Goal: Task Accomplishment & Management: Manage account settings

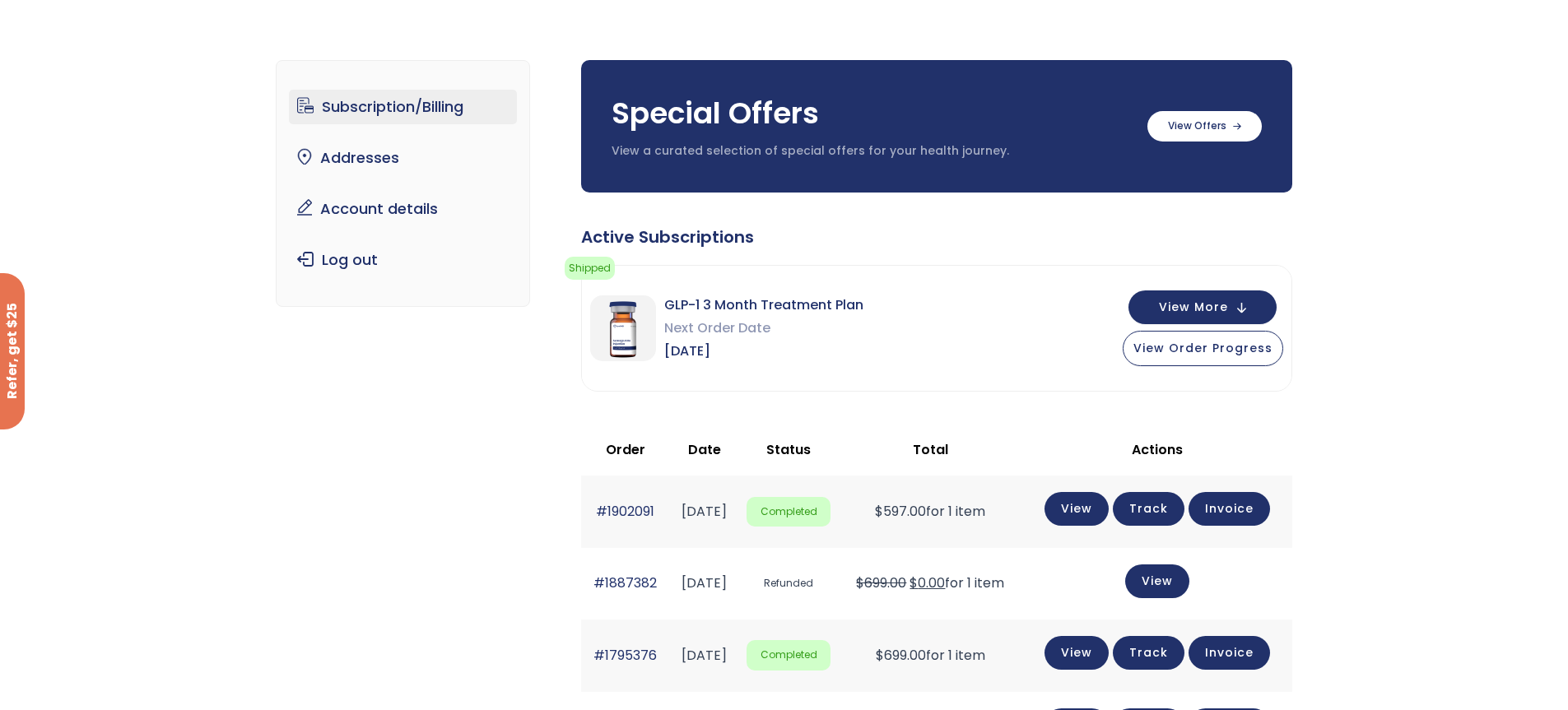
scroll to position [8, 0]
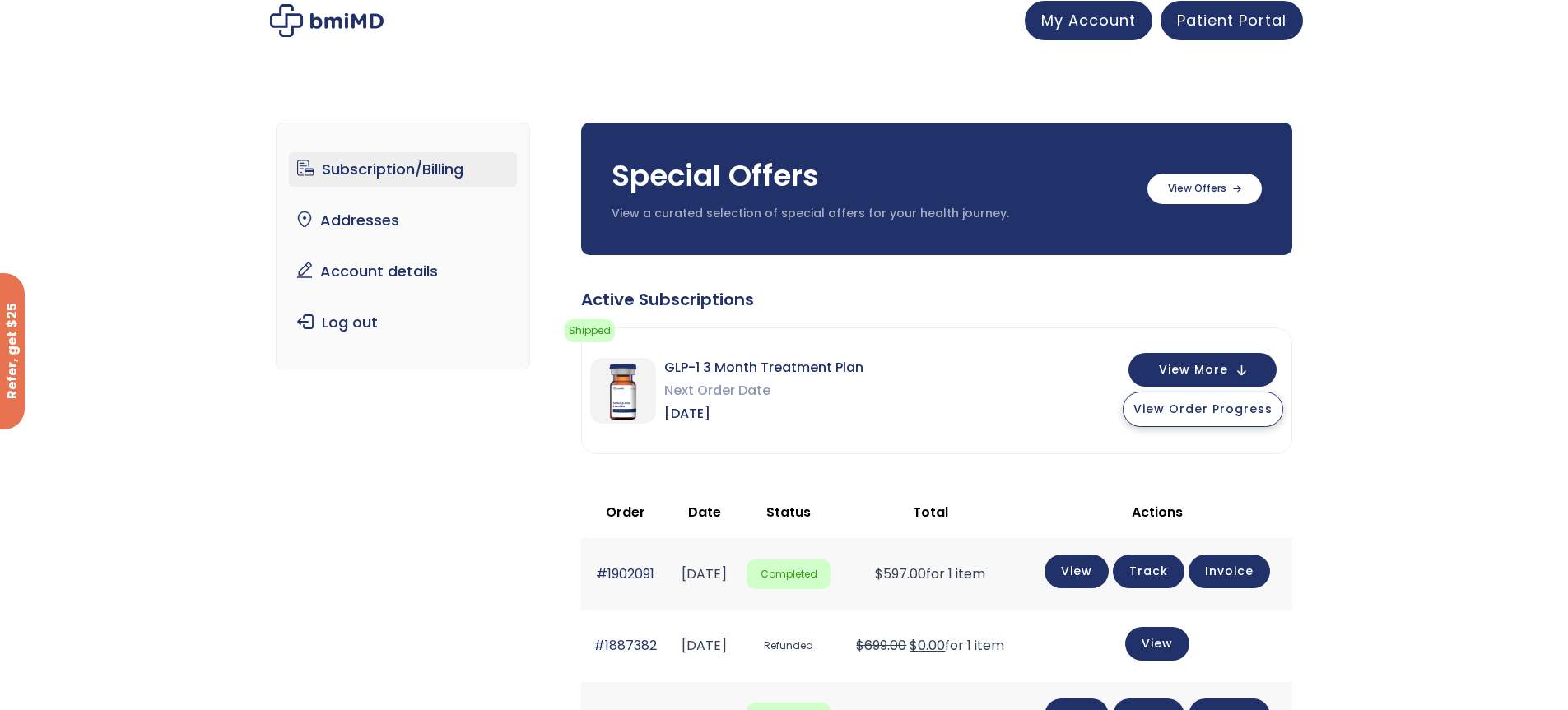
click at [1207, 406] on span "View Order Progress" at bounding box center [1203, 408] width 139 height 17
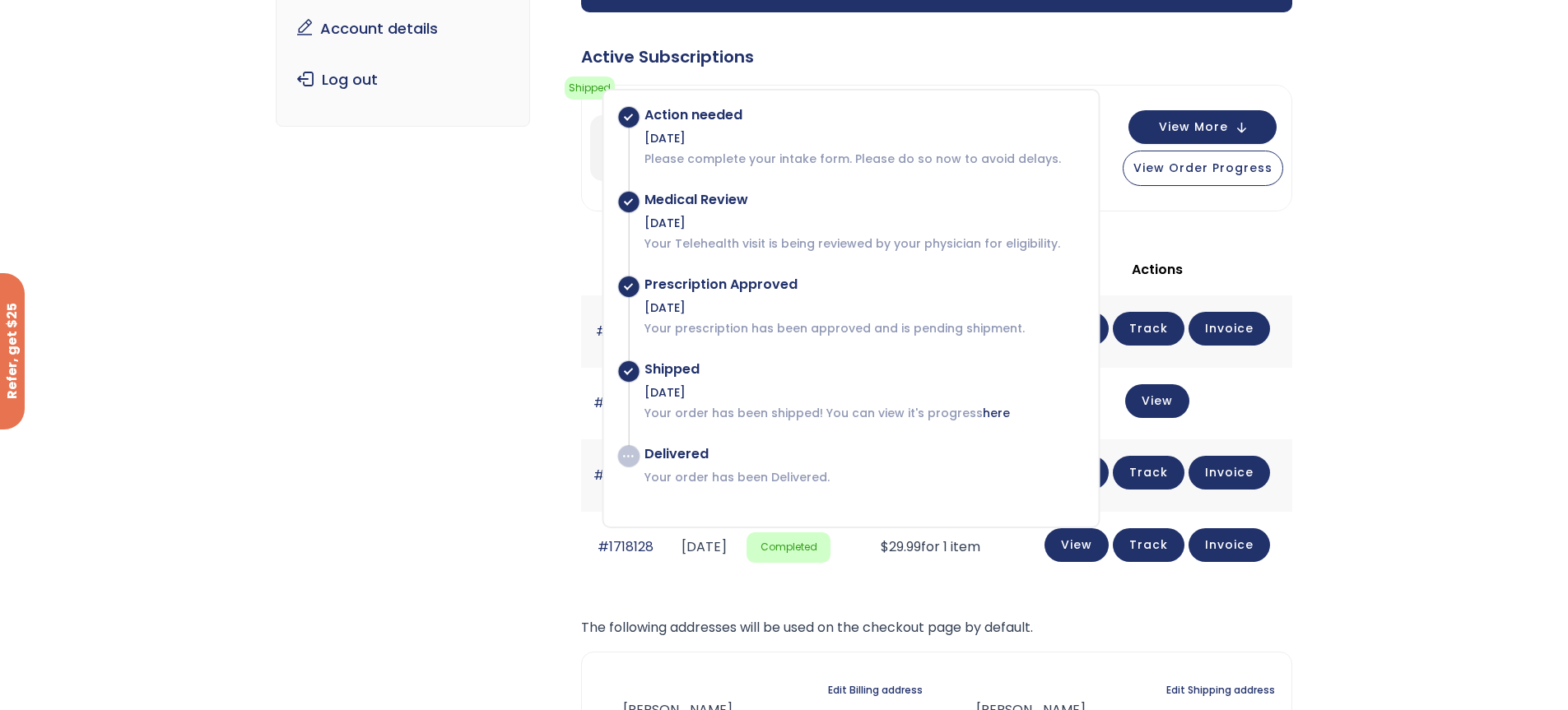
scroll to position [252, 0]
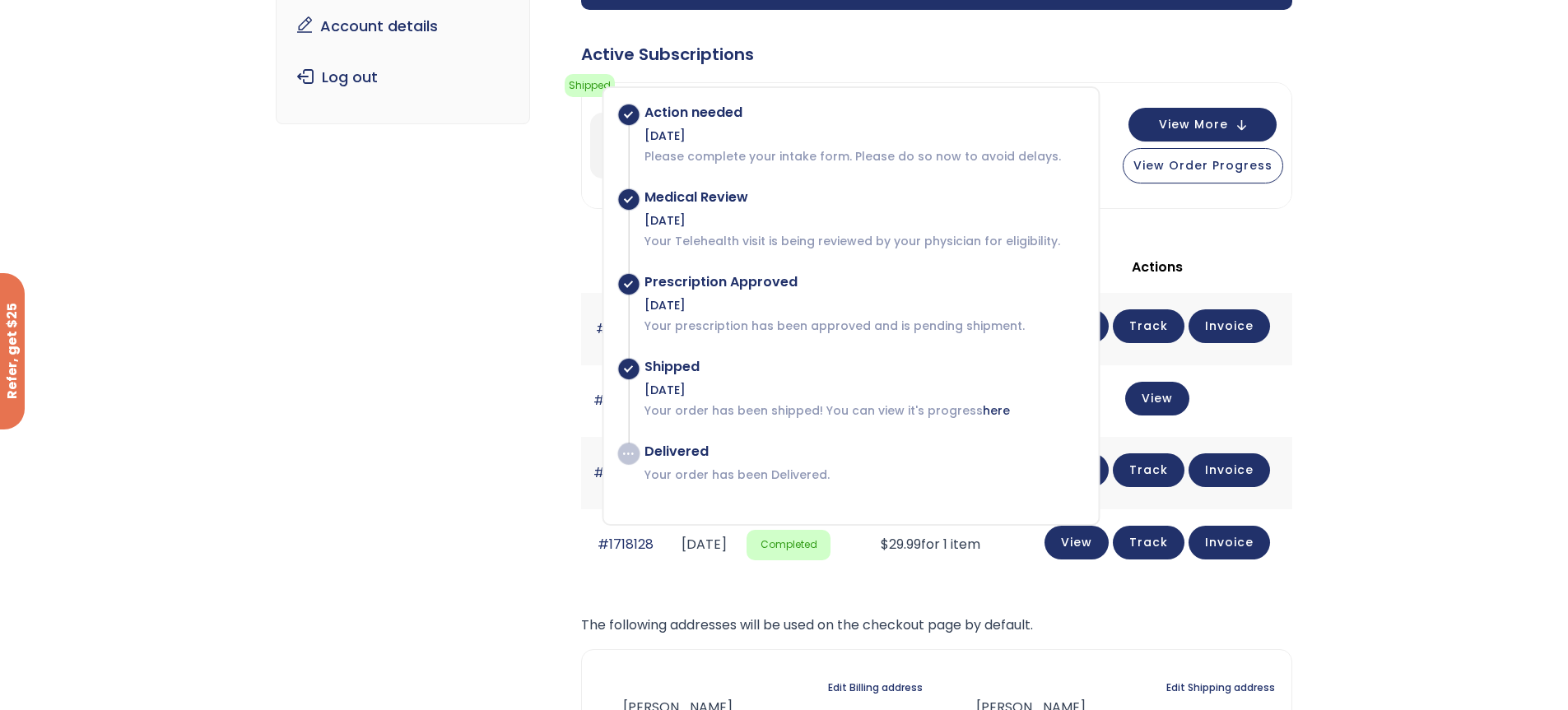
click at [1410, 496] on div "Subscription/Billing bmiRewards Addresses Account details Submit a Review Log o…" at bounding box center [784, 385] width 1568 height 1082
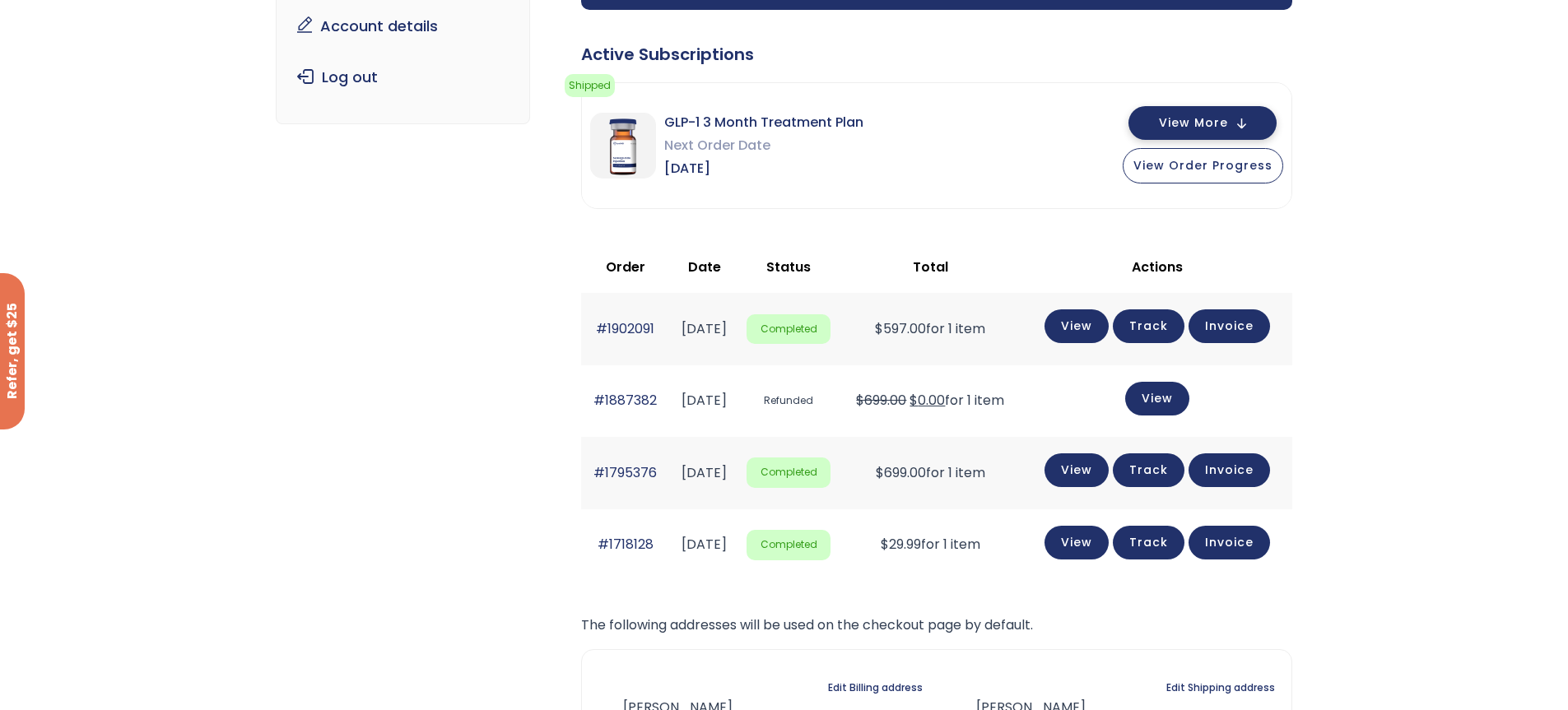
click at [1245, 124] on button "View More" at bounding box center [1202, 123] width 148 height 34
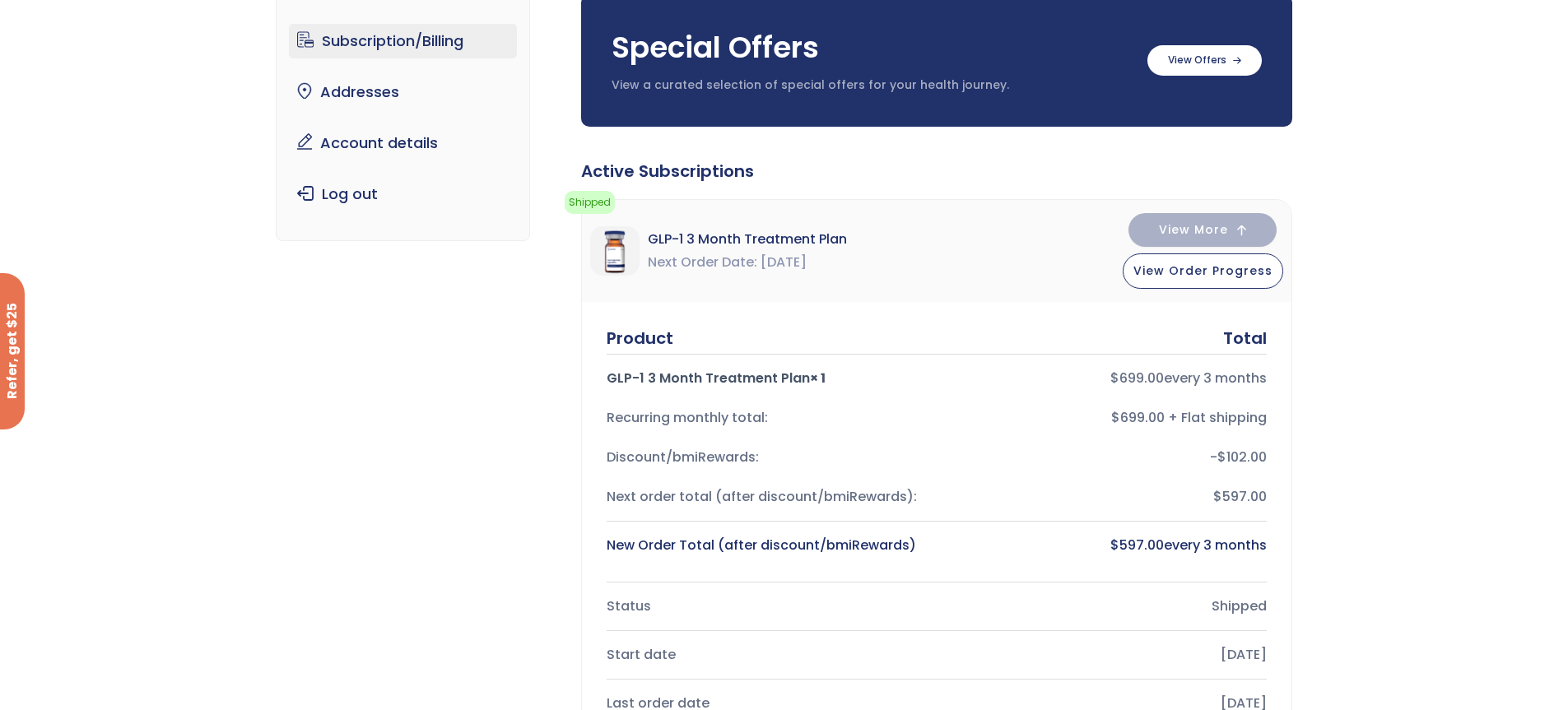
scroll to position [0, 0]
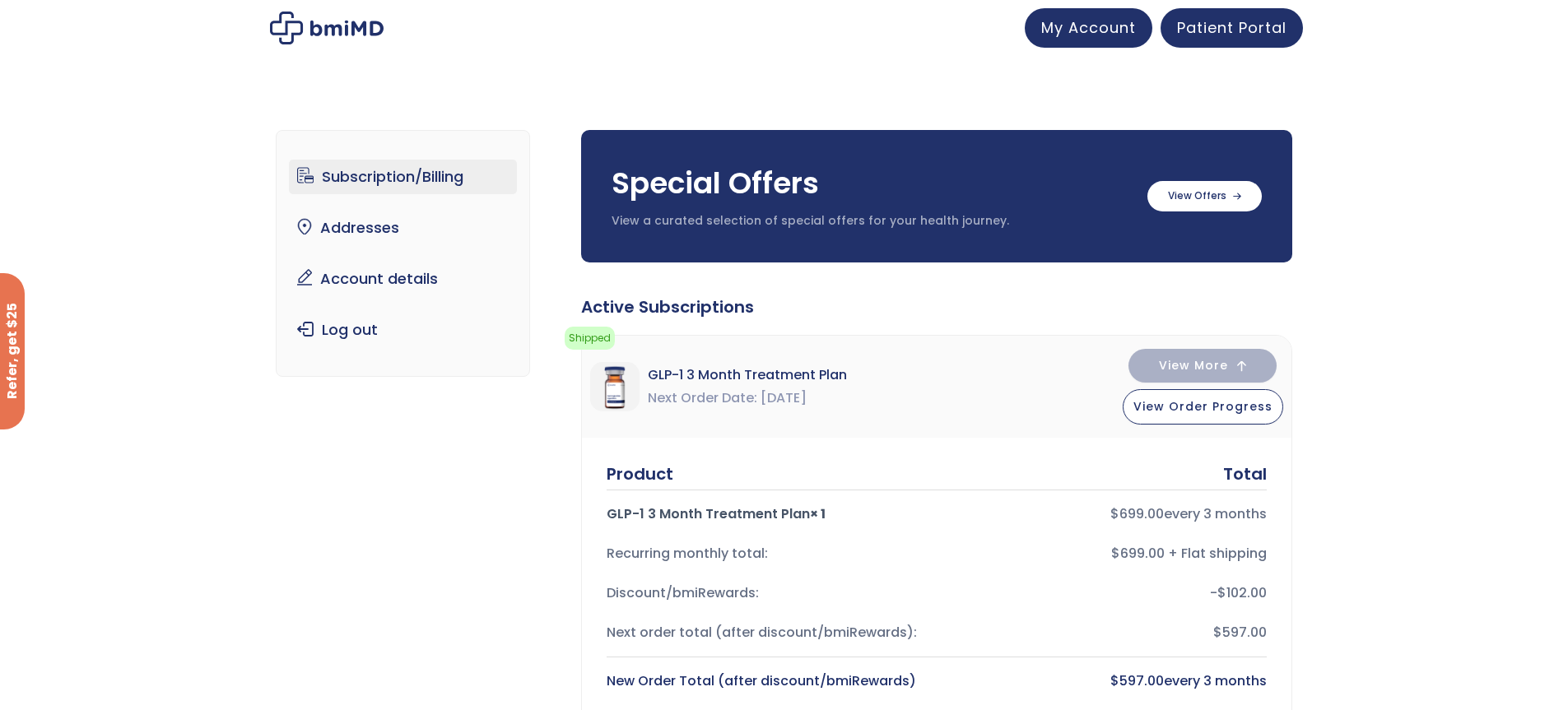
click at [356, 174] on link "Subscription/Billing" at bounding box center [403, 177] width 228 height 35
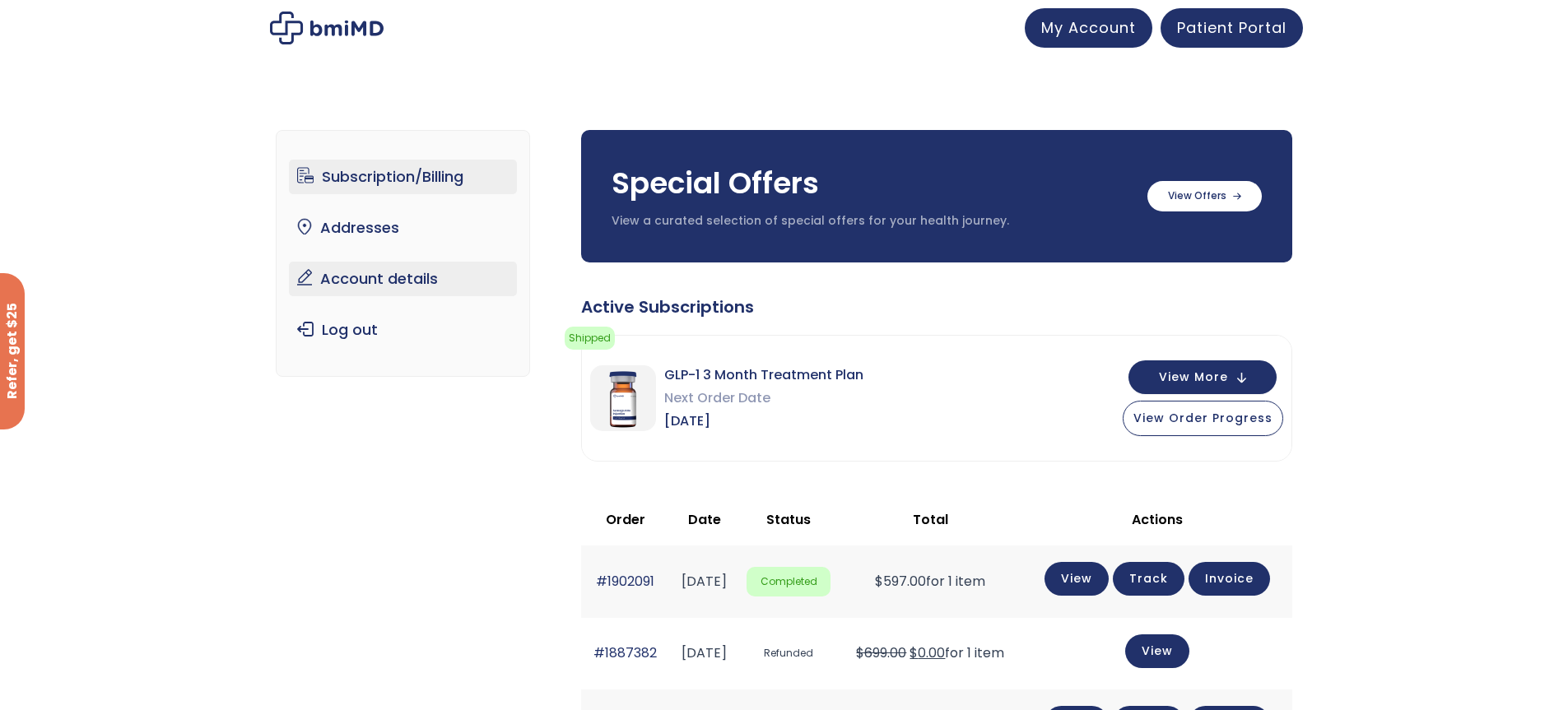
click at [355, 269] on link "Account details" at bounding box center [403, 279] width 228 height 35
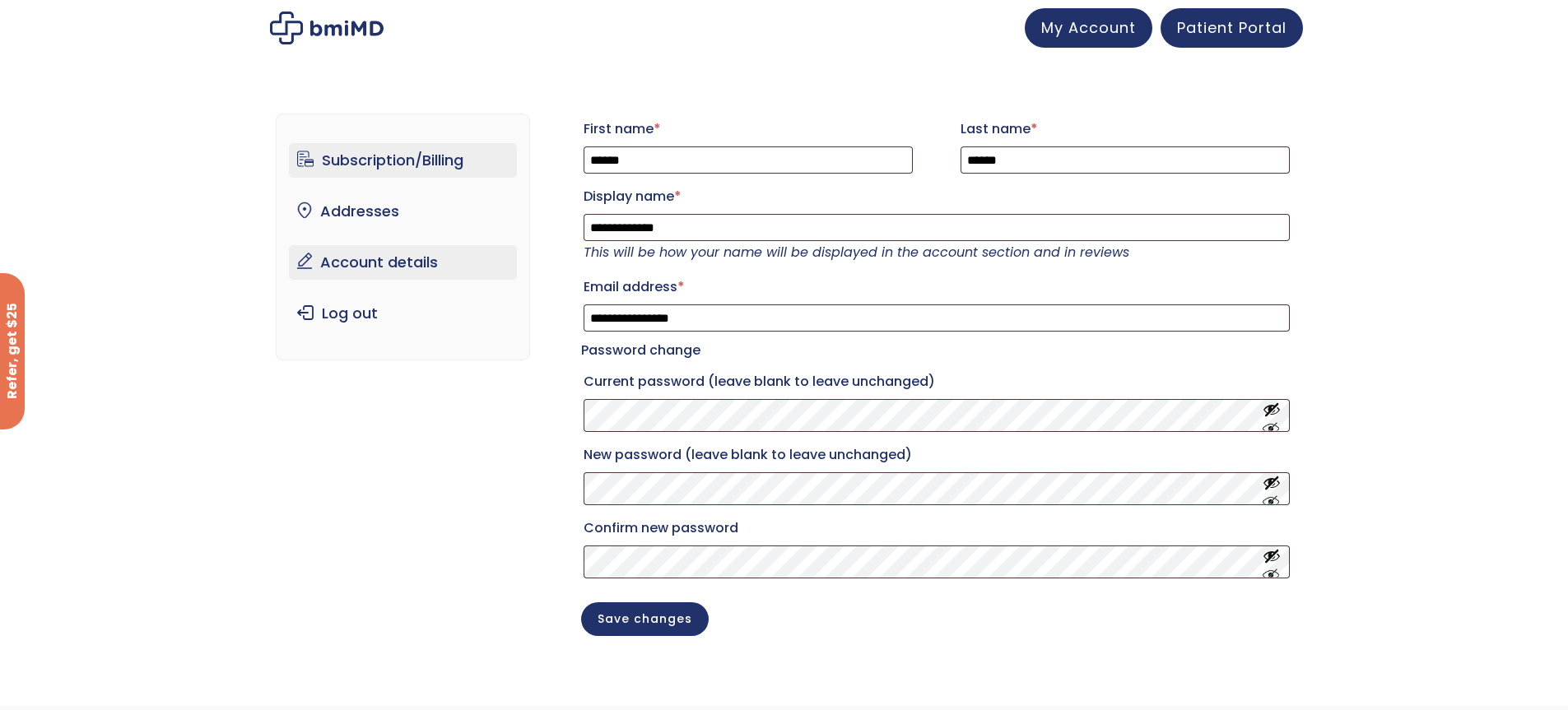
click at [407, 155] on link "Subscription/Billing" at bounding box center [403, 160] width 228 height 35
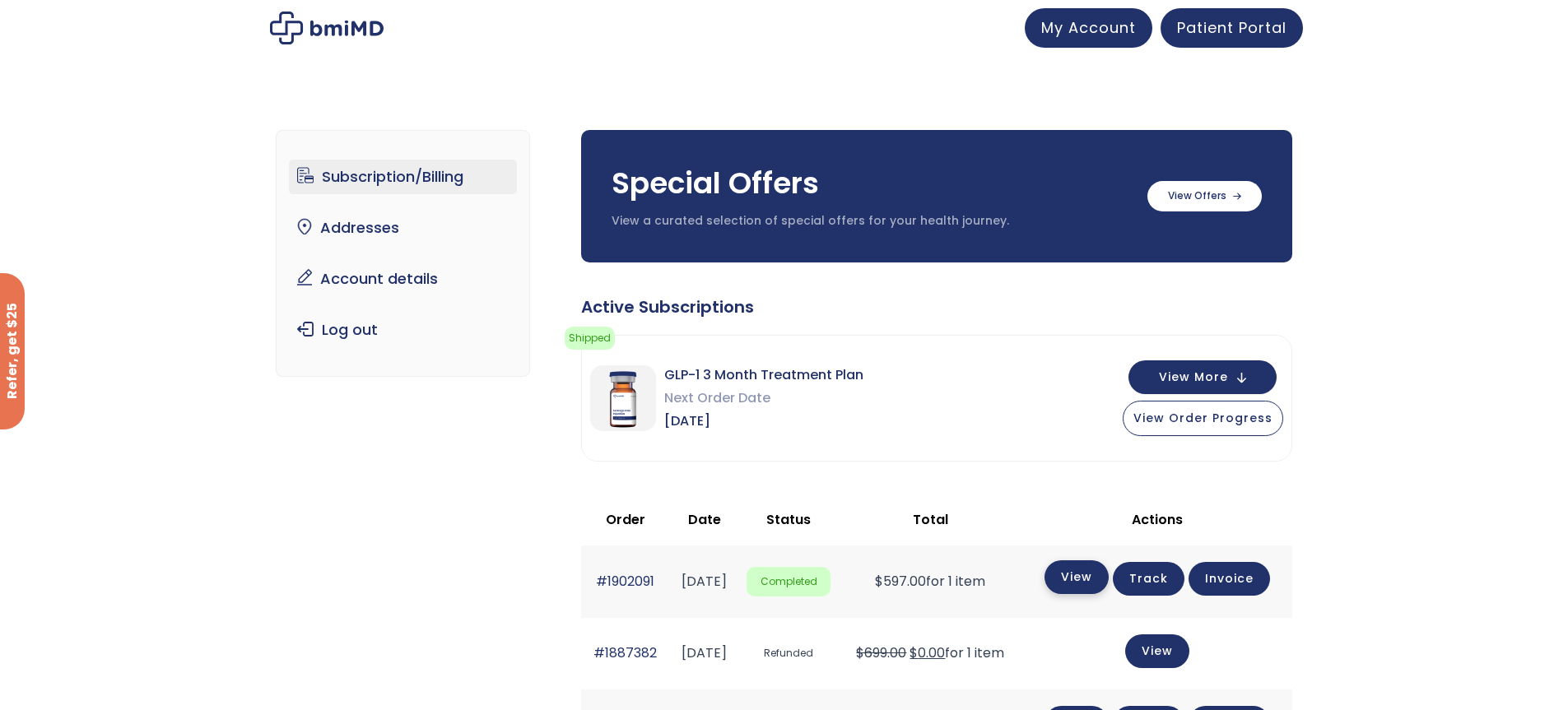
click at [1091, 579] on link "View" at bounding box center [1076, 577] width 64 height 34
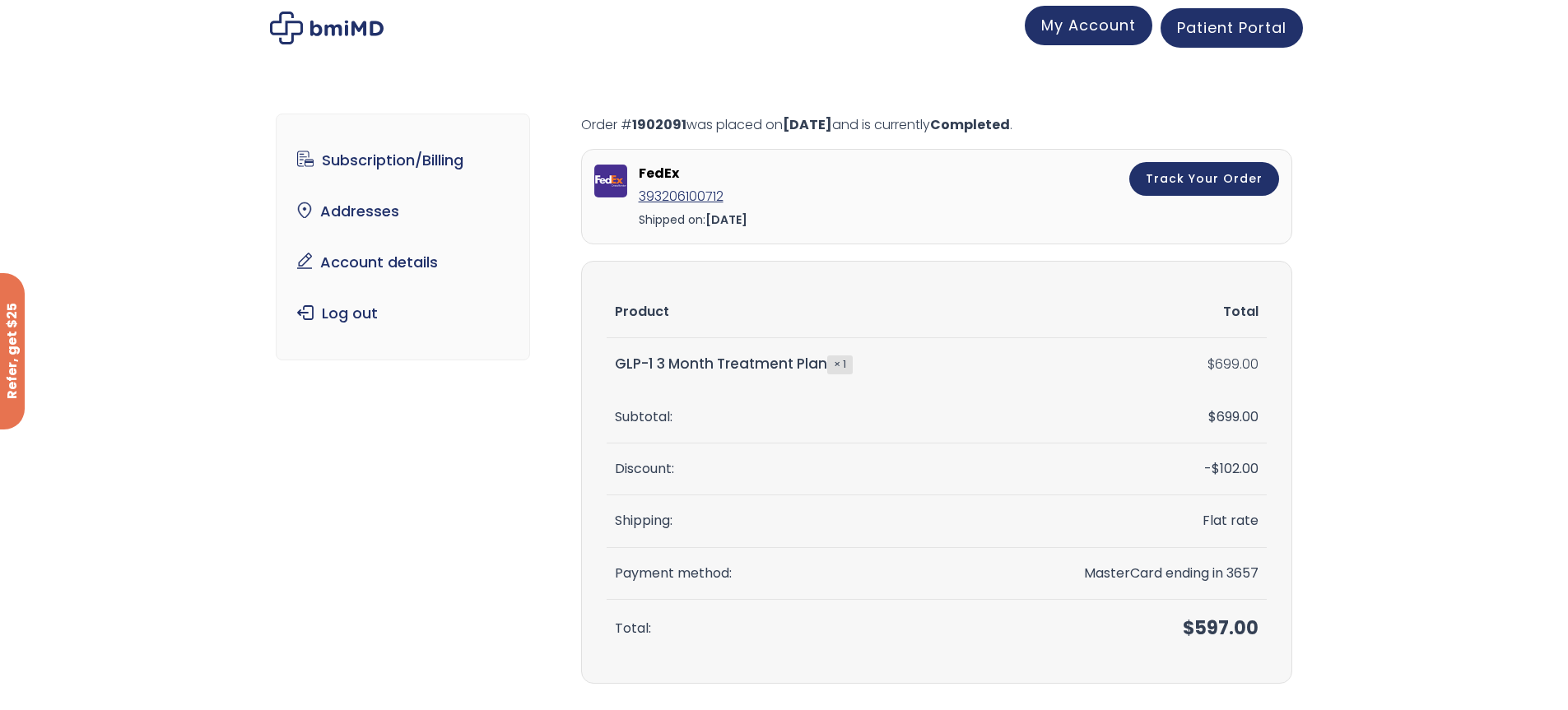
click at [1085, 14] on link "My Account" at bounding box center [1088, 25] width 128 height 39
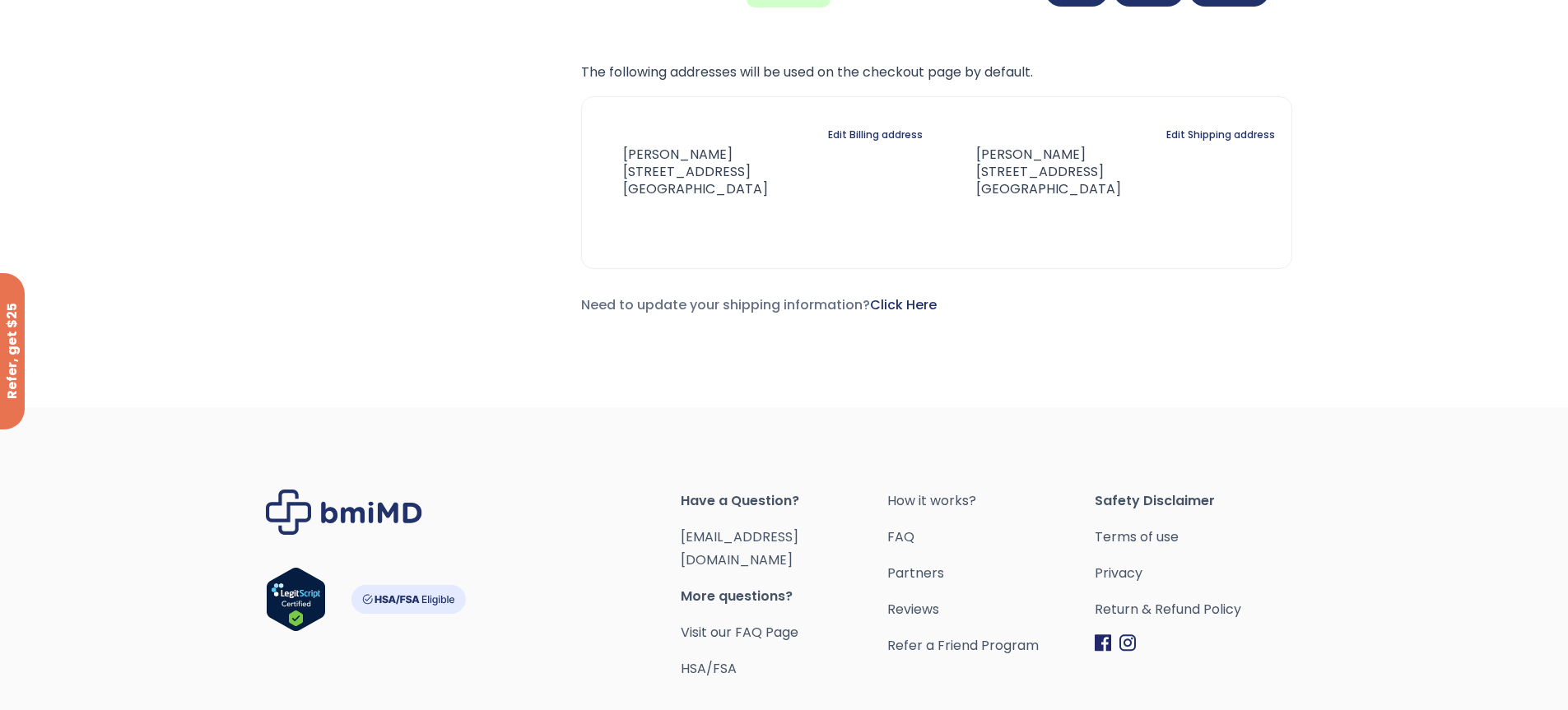
scroll to position [807, 0]
click at [1148, 606] on link "Return & Refund Policy" at bounding box center [1198, 607] width 207 height 23
